Goal: Transaction & Acquisition: Purchase product/service

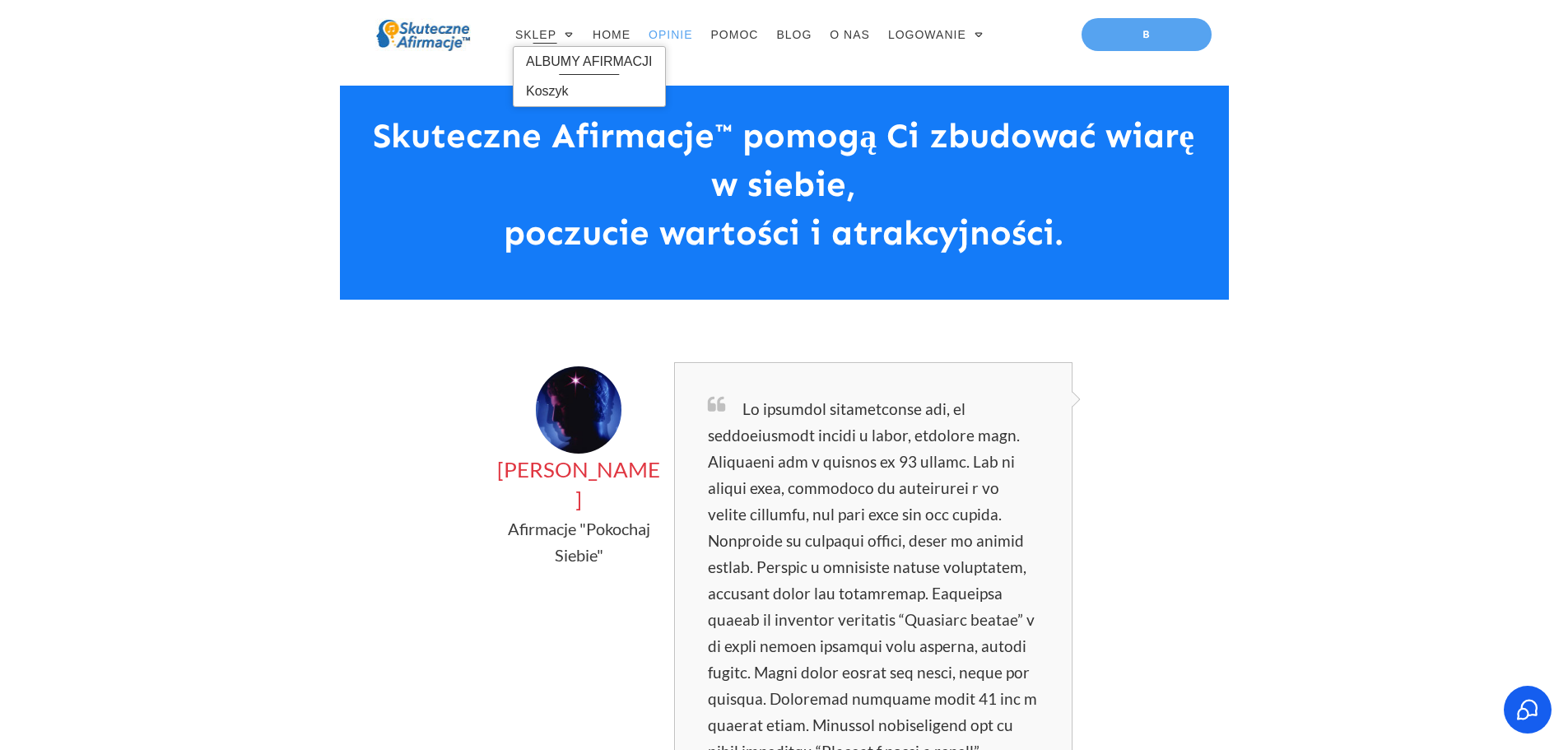
click at [560, 65] on span "ALBUMY AFIRMACJI" at bounding box center [589, 61] width 127 height 27
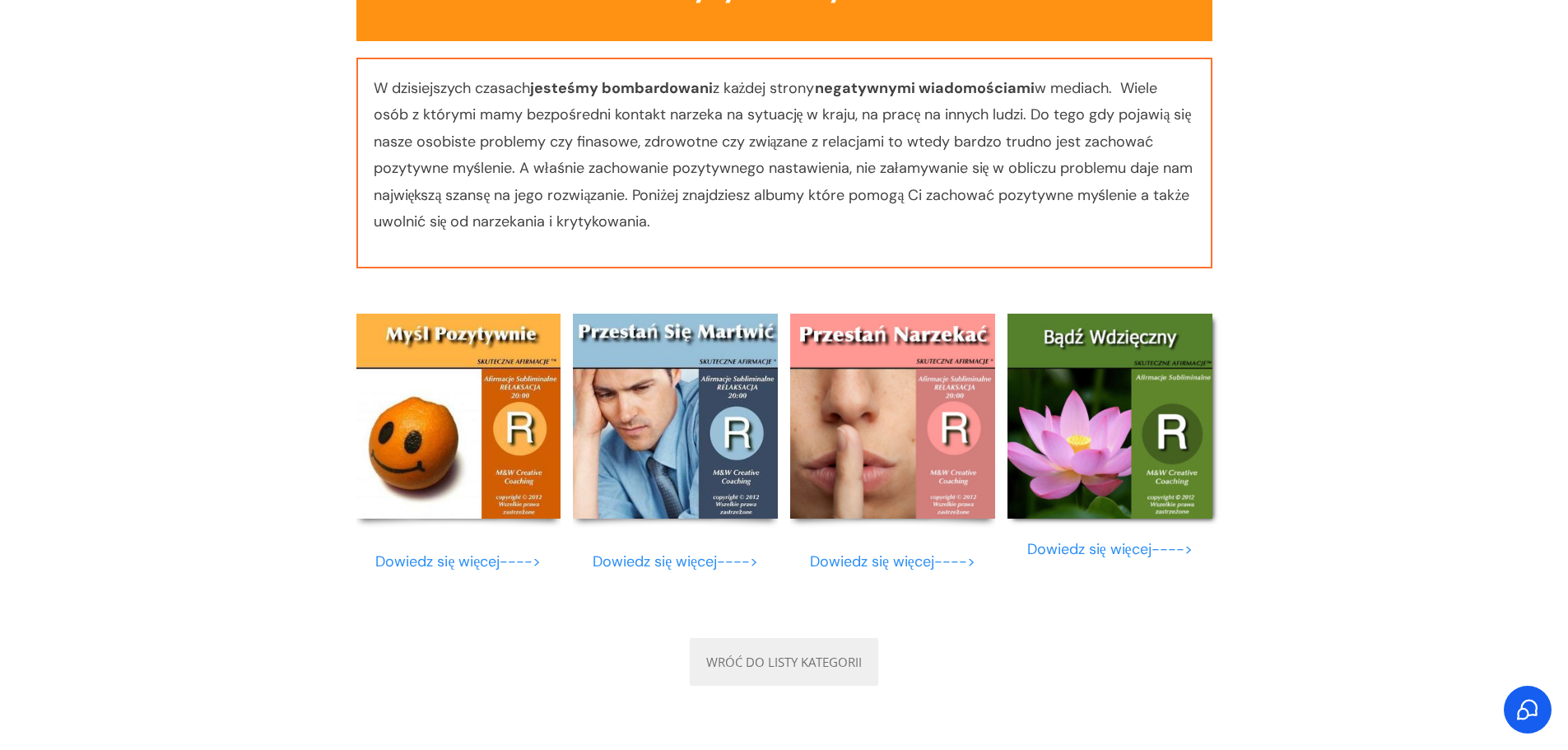
scroll to position [8832, 0]
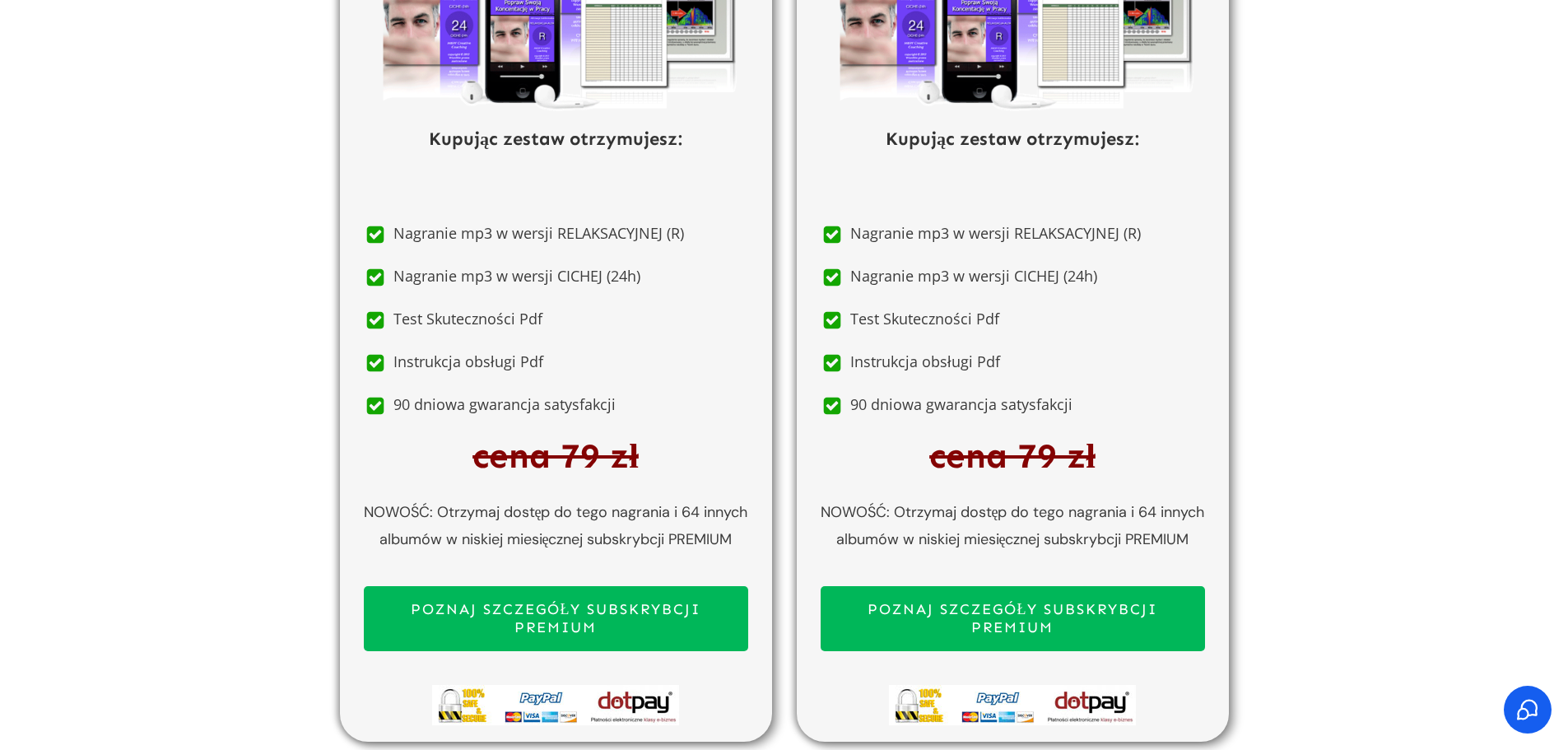
scroll to position [8929, 0]
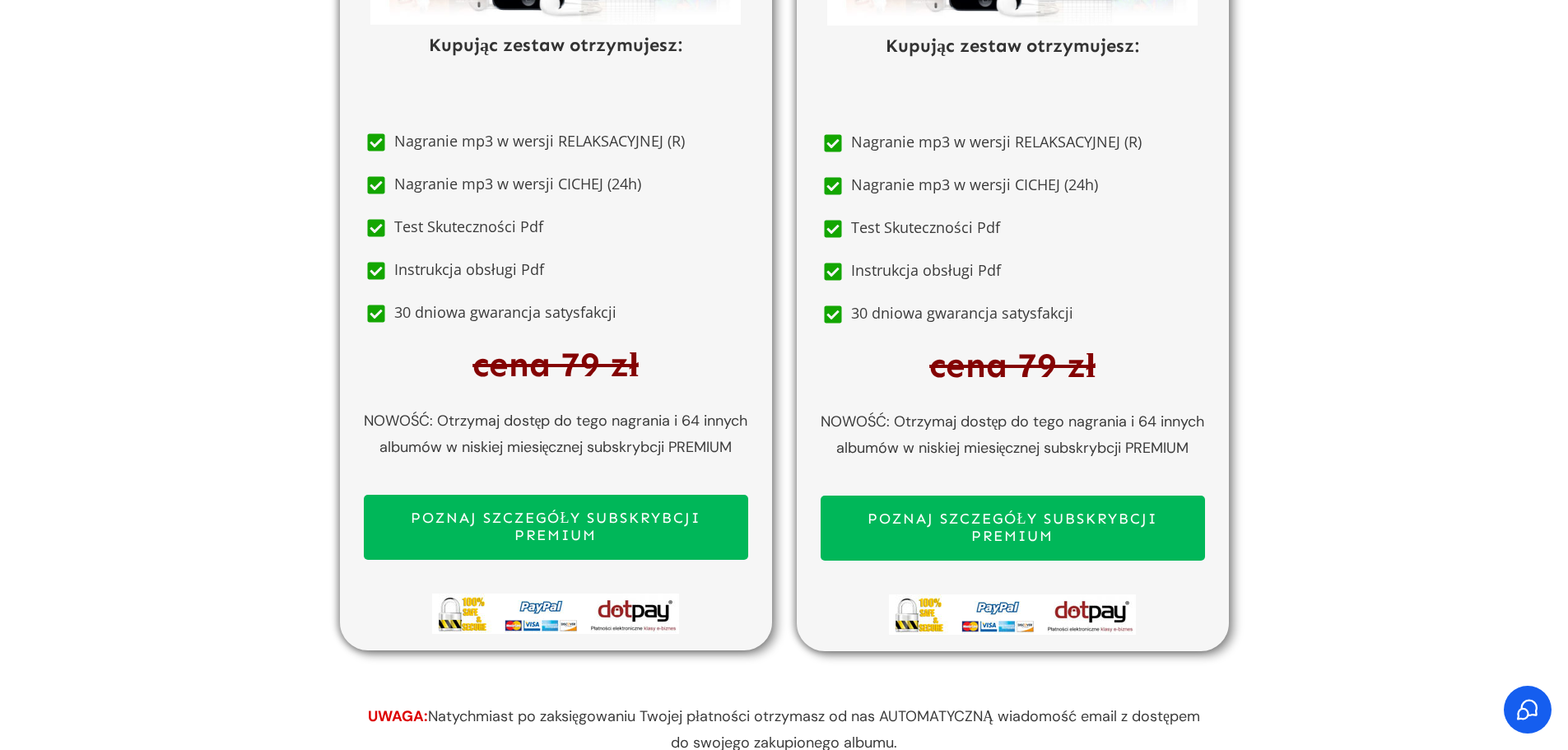
scroll to position [8839, 0]
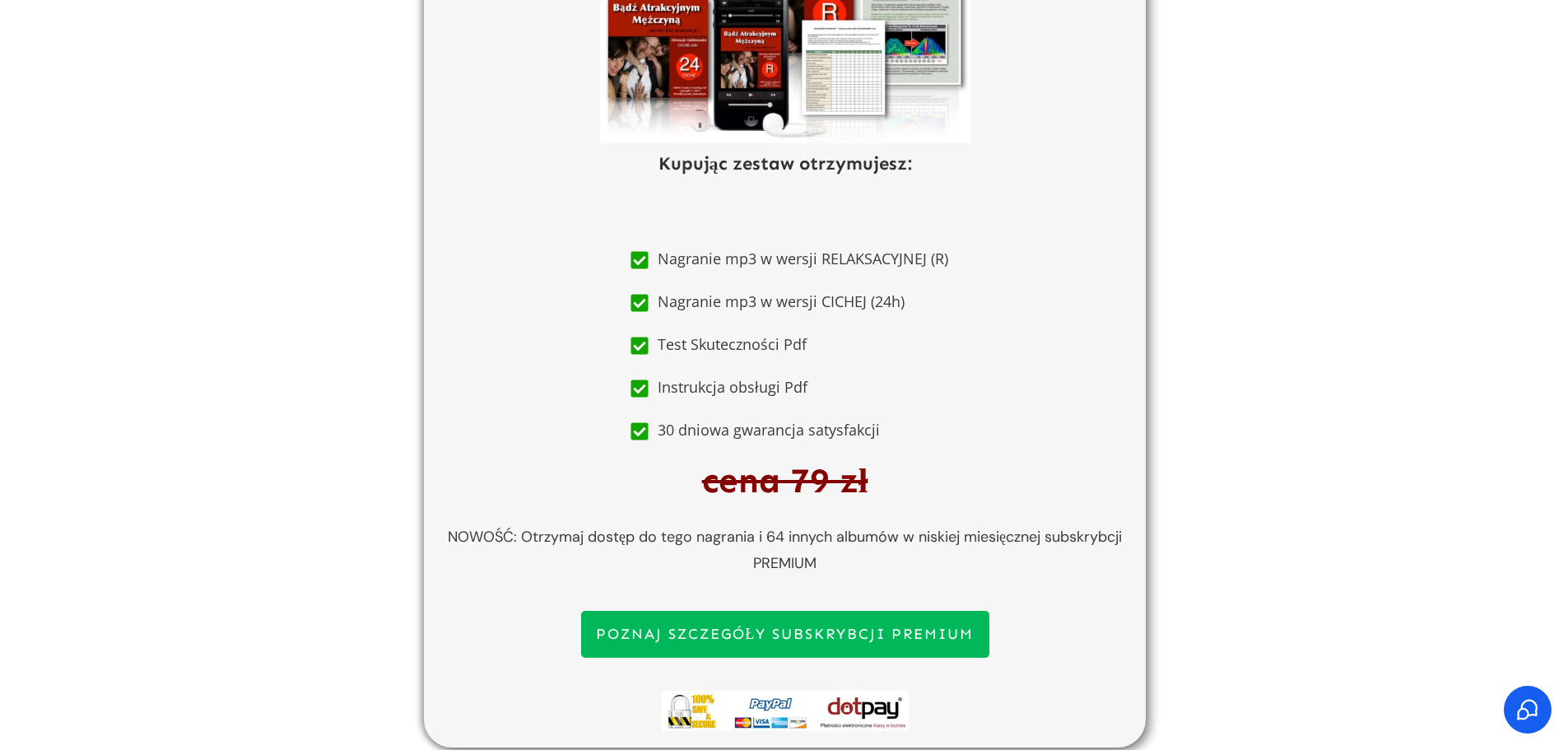
scroll to position [8953, 0]
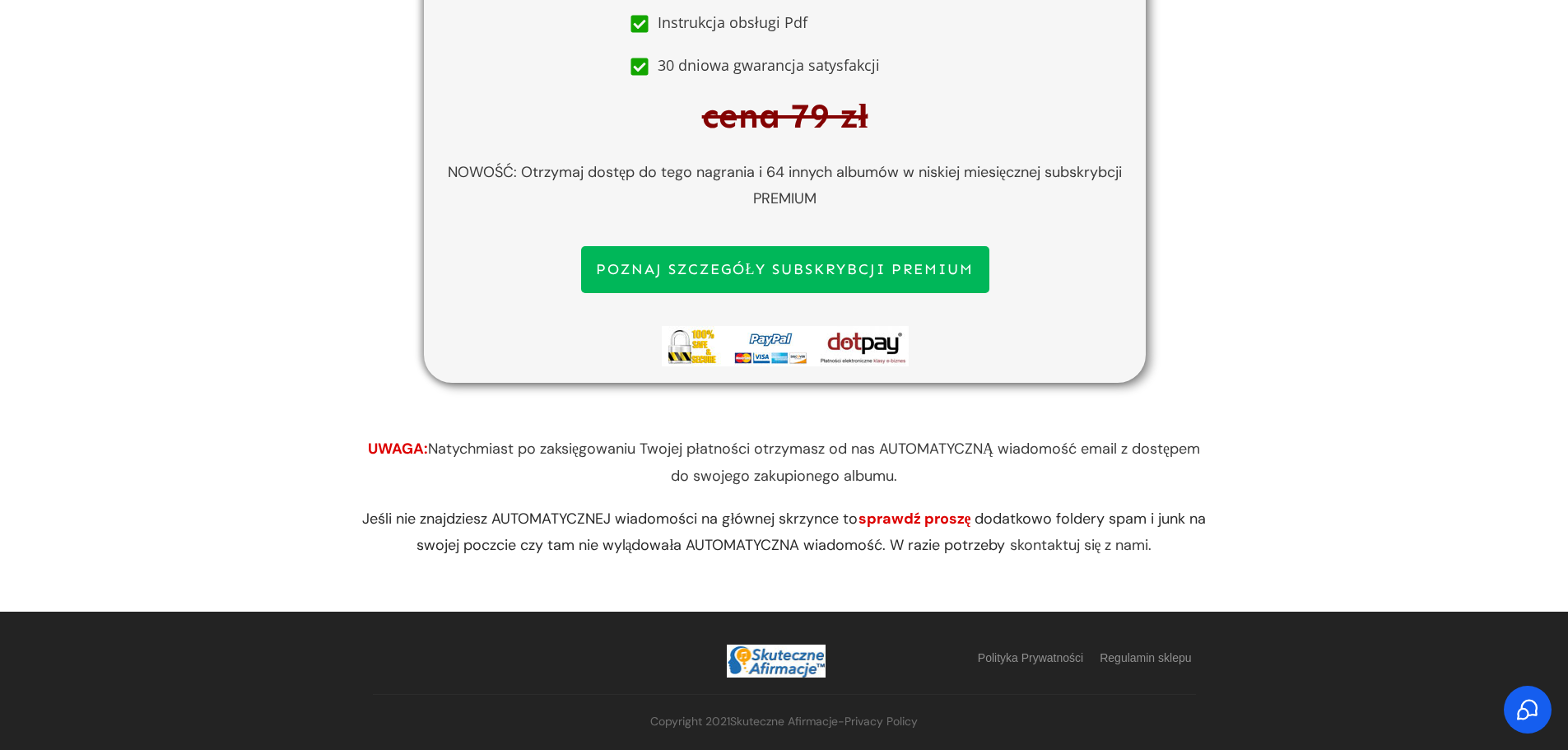
click at [736, 114] on span "cena 79 zł" at bounding box center [786, 115] width 166 height 41
click at [799, 113] on span "cena 79 zł" at bounding box center [786, 115] width 166 height 41
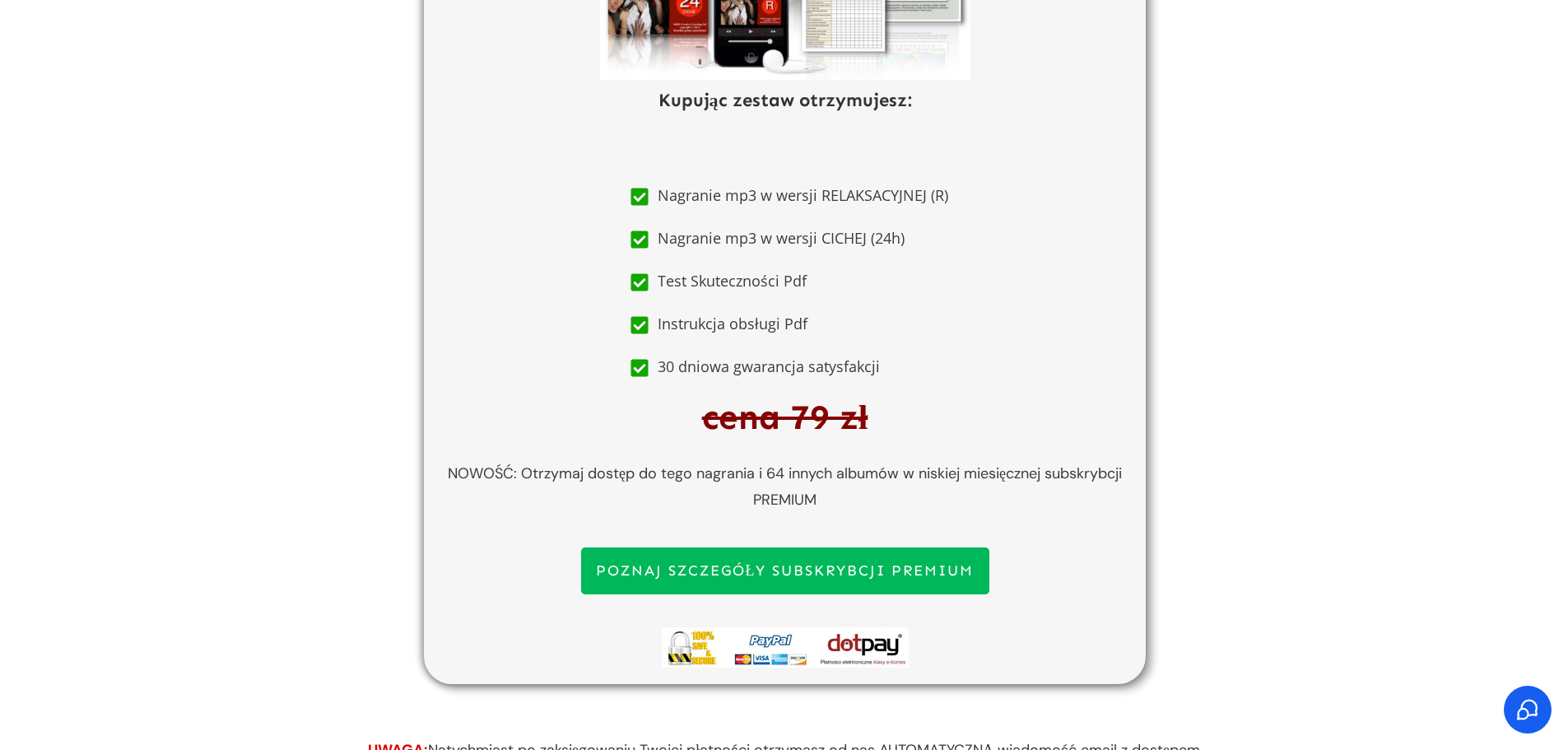
click at [825, 438] on span "cena 79 zł" at bounding box center [786, 417] width 166 height 41
click at [794, 438] on span "cena 79 zł" at bounding box center [786, 417] width 166 height 41
click at [792, 438] on span "cena 79 zł" at bounding box center [786, 417] width 166 height 41
click at [794, 580] on span "POZNAJ SZCZEGÓŁY SUBSKRYBCJI PREMIUM" at bounding box center [786, 572] width 379 height 18
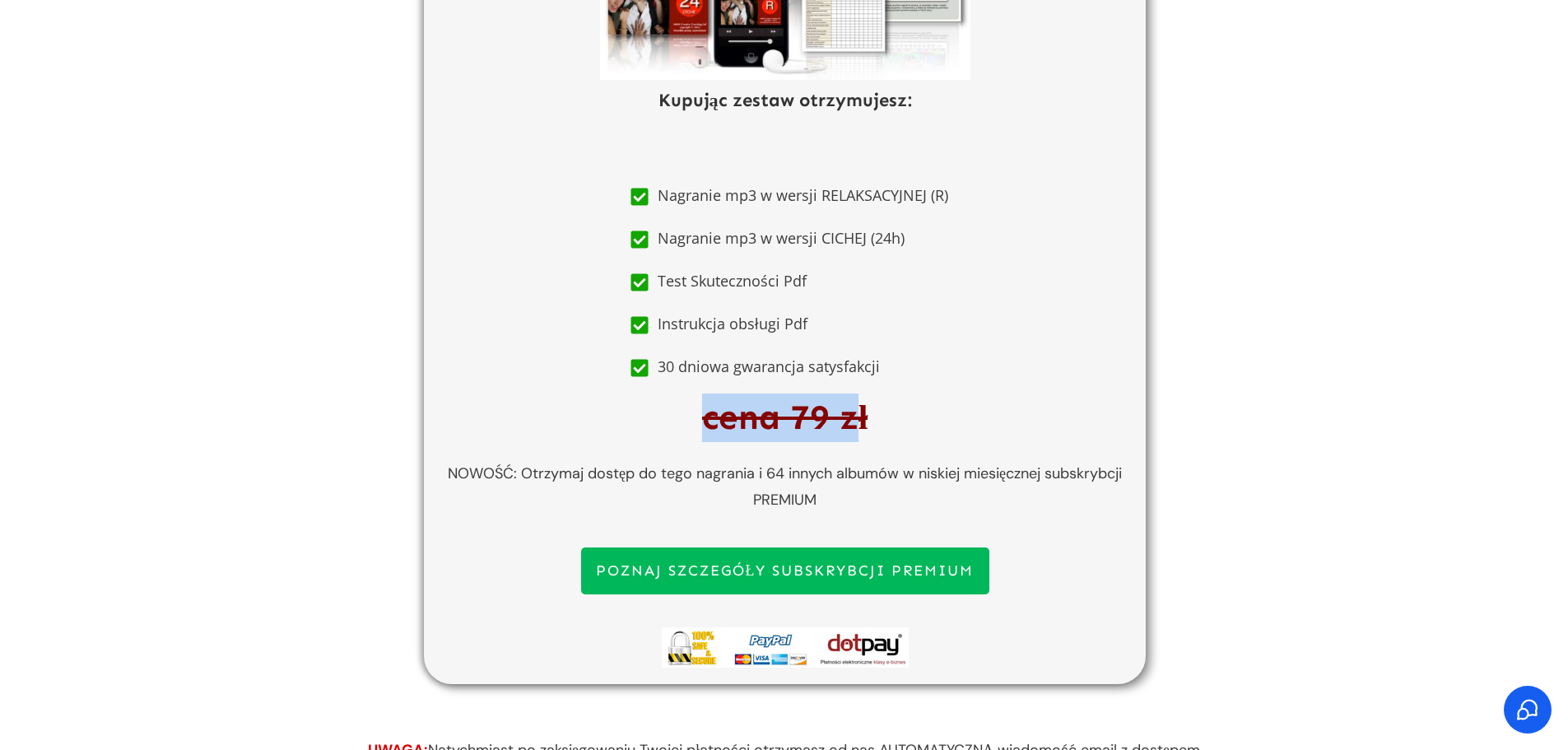
drag, startPoint x: 776, startPoint y: 455, endPoint x: 655, endPoint y: 469, distance: 121.8
click at [656, 458] on h2 "cena 79 zł" at bounding box center [784, 425] width 687 height 65
click at [651, 458] on h2 "cena 79 zł" at bounding box center [784, 425] width 687 height 65
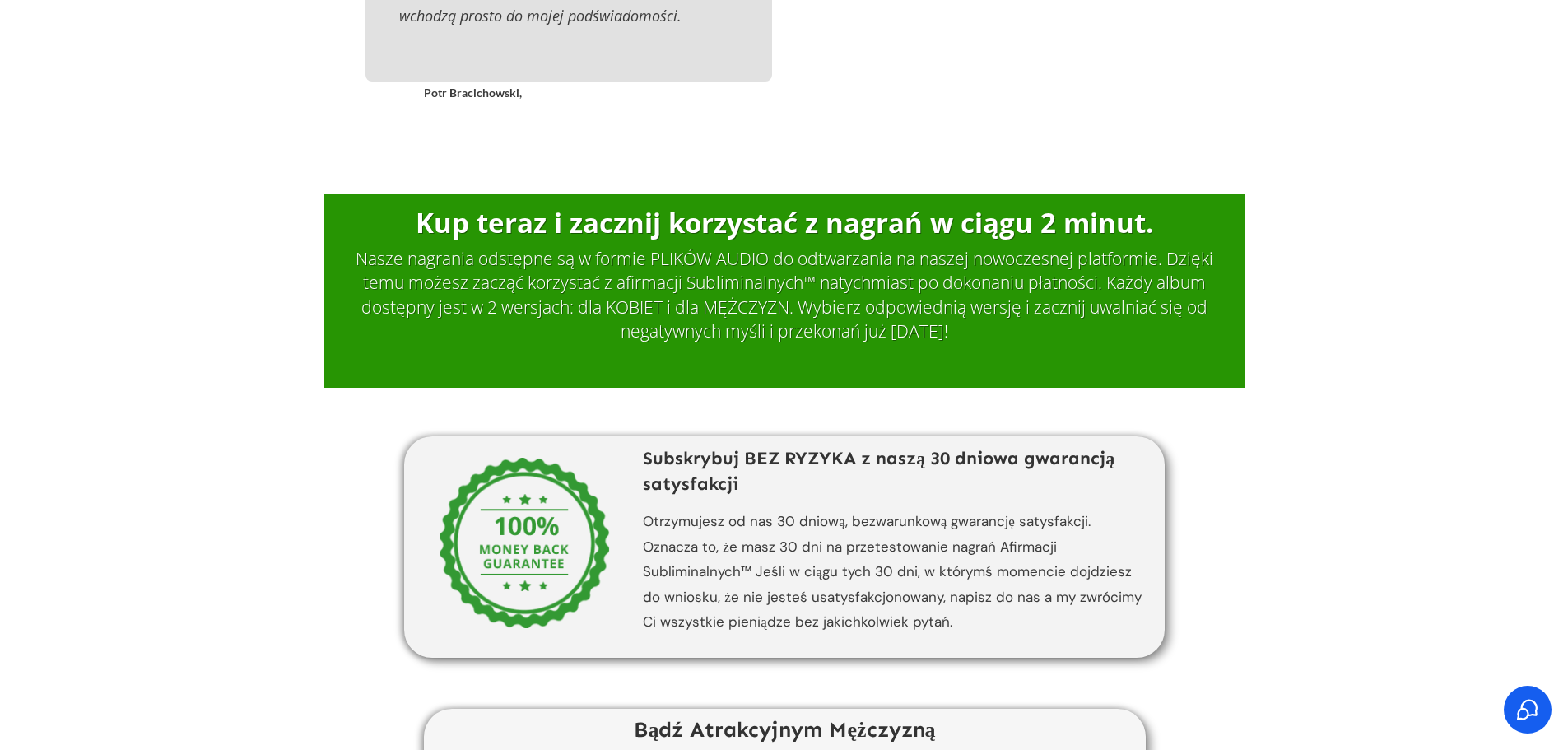
scroll to position [8212, 0]
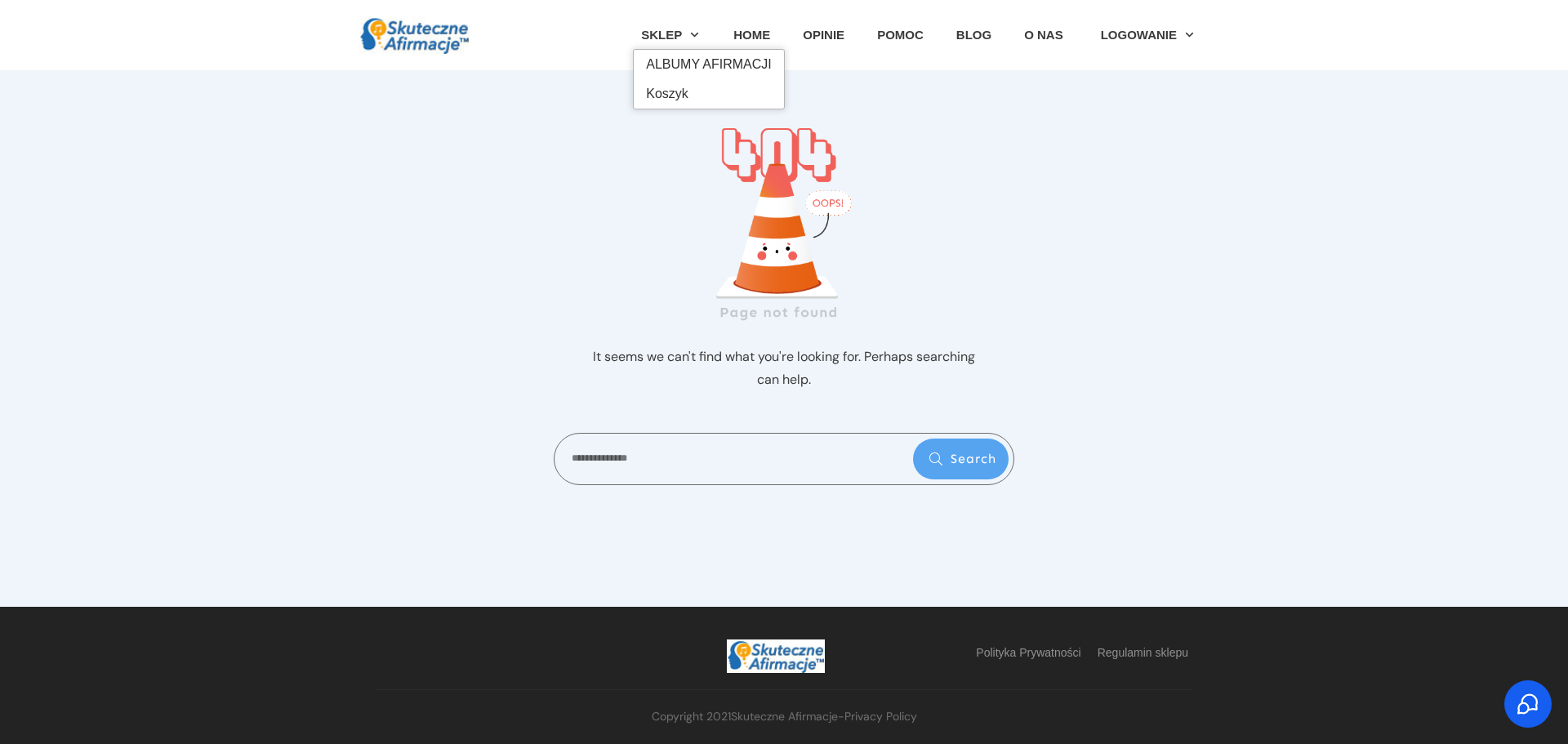
click at [690, 93] on span "Koszyk" at bounding box center [709, 93] width 126 height 26
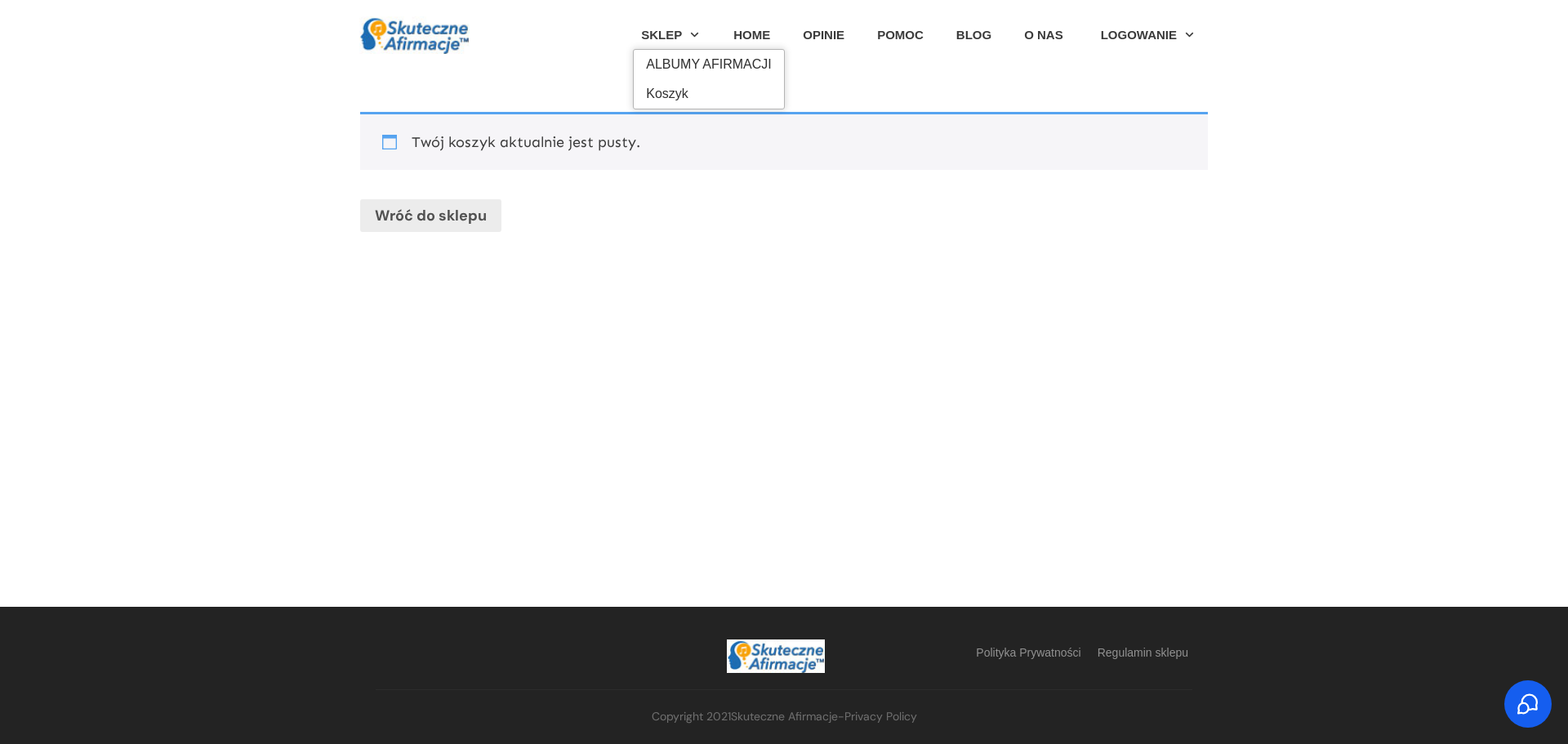
click at [687, 64] on span "ALBUMY AFIRMACJI" at bounding box center [709, 64] width 126 height 26
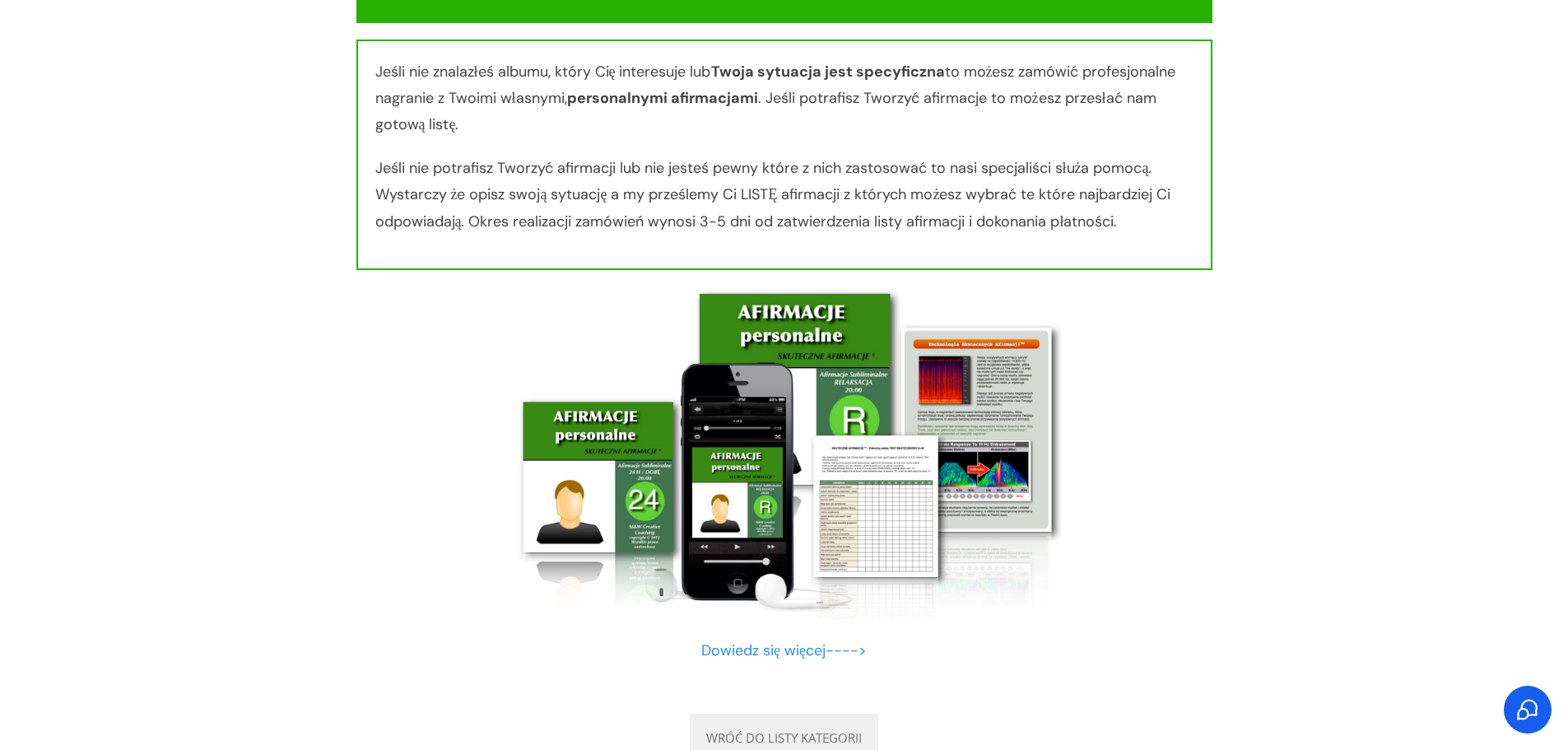
scroll to position [15564, 0]
